Goal: Use online tool/utility

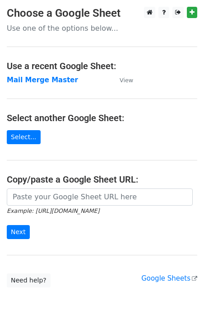
type input "[URL][DOMAIN_NAME]"
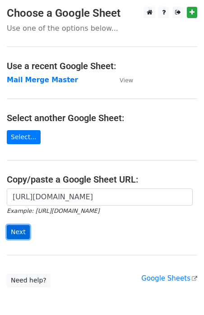
click at [19, 235] on input "Next" at bounding box center [18, 232] width 23 height 14
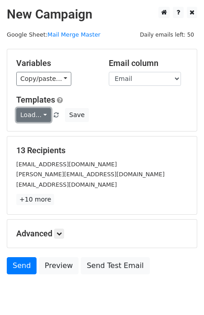
click at [44, 112] on link "Load..." at bounding box center [33, 115] width 35 height 14
click at [42, 130] on link "T1" at bounding box center [52, 134] width 71 height 14
